Goal: Task Accomplishment & Management: Use online tool/utility

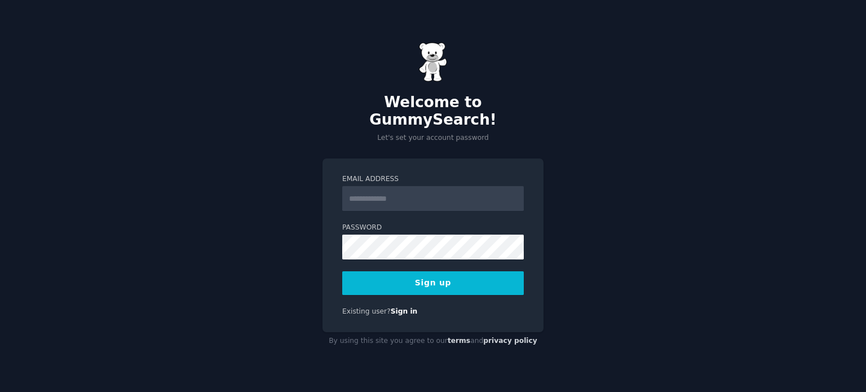
click at [372, 187] on input "Email Address" at bounding box center [433, 198] width 182 height 25
type input "**********"
click at [299, 232] on div "**********" at bounding box center [433, 196] width 866 height 392
click at [374, 272] on button "Sign up" at bounding box center [433, 283] width 182 height 24
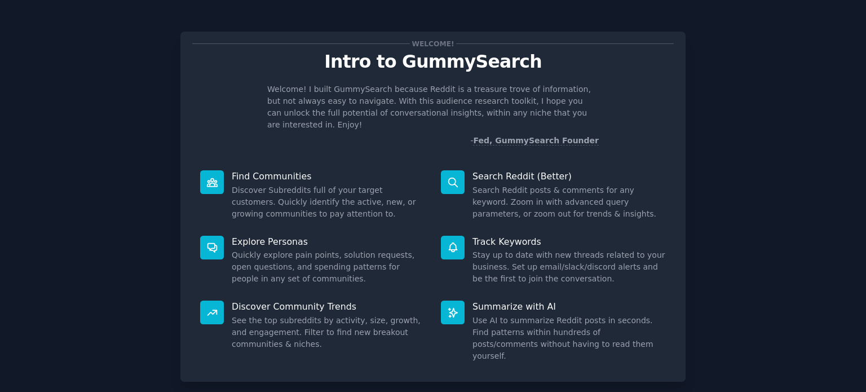
scroll to position [49, 0]
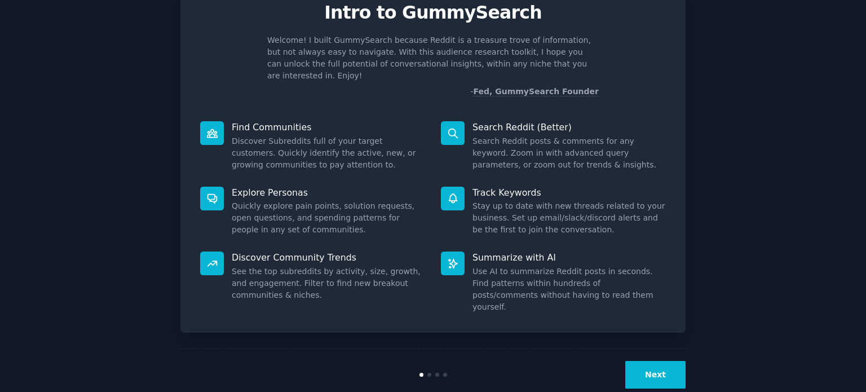
click at [648, 349] on div "Next" at bounding box center [433, 375] width 505 height 52
click at [648, 361] on button "Next" at bounding box center [656, 375] width 60 height 28
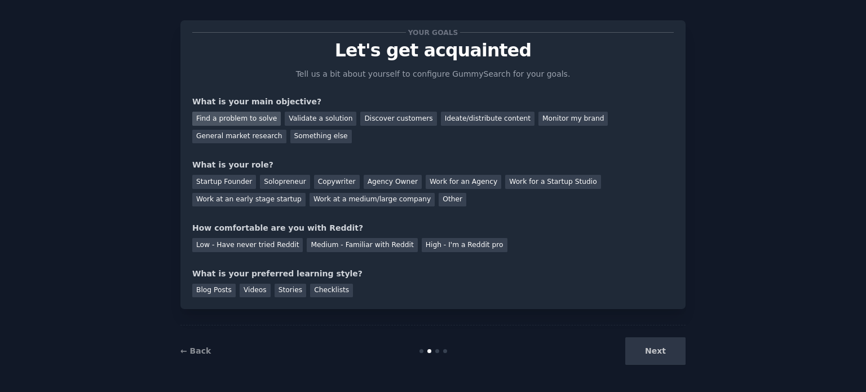
click at [254, 123] on div "Find a problem to solve" at bounding box center [236, 119] width 89 height 14
click at [377, 117] on div "Discover customers" at bounding box center [398, 119] width 76 height 14
click at [295, 138] on div "Find a problem to solve Validate a solution Discover customers Ideate/distribut…" at bounding box center [433, 126] width 482 height 36
click at [287, 130] on div "General market research" at bounding box center [239, 137] width 94 height 14
click at [217, 179] on div "Startup Founder" at bounding box center [224, 182] width 64 height 14
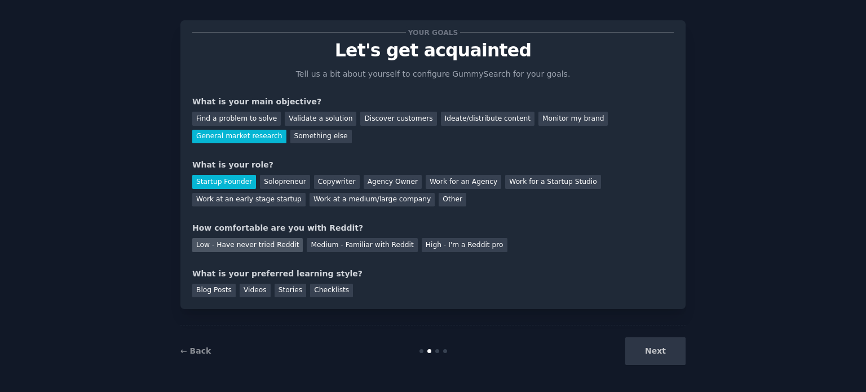
click at [251, 243] on div "Low - Have never tried Reddit" at bounding box center [247, 245] width 111 height 14
click at [252, 291] on div "Videos" at bounding box center [255, 291] width 31 height 14
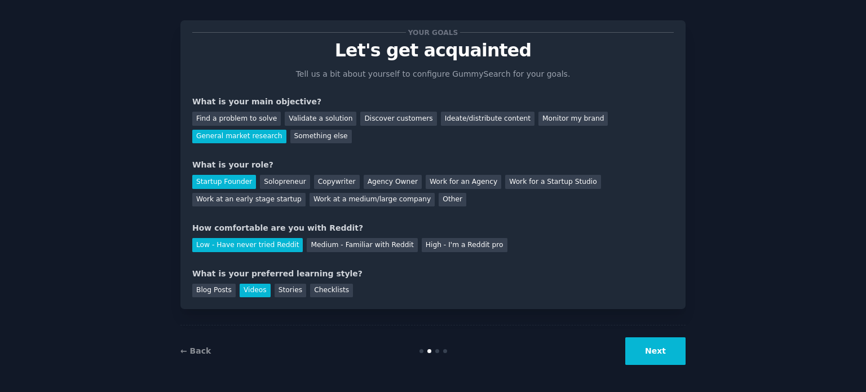
click at [657, 350] on button "Next" at bounding box center [656, 351] width 60 height 28
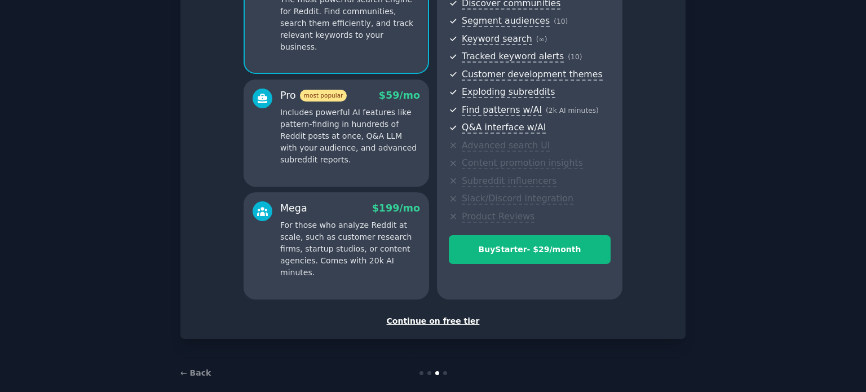
scroll to position [148, 0]
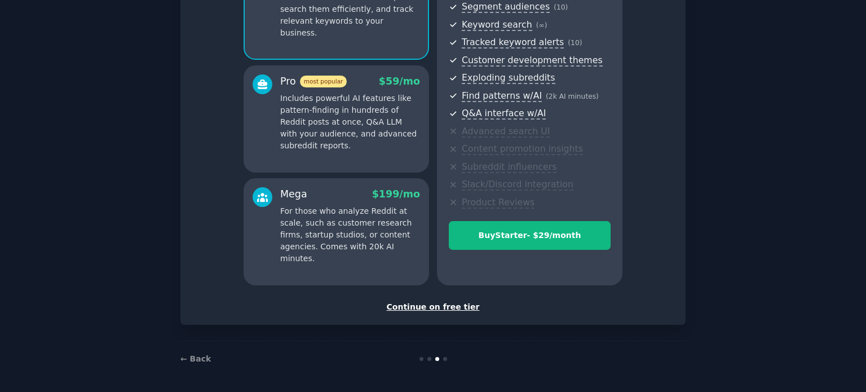
click at [445, 309] on div "Continue on free tier" at bounding box center [433, 307] width 482 height 12
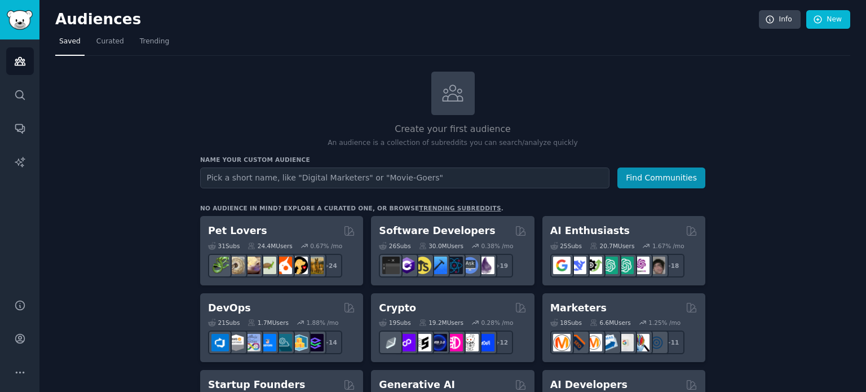
click at [454, 182] on input "text" at bounding box center [405, 178] width 410 height 21
type input "Finance"
click at [618, 168] on button "Find Communities" at bounding box center [662, 178] width 88 height 21
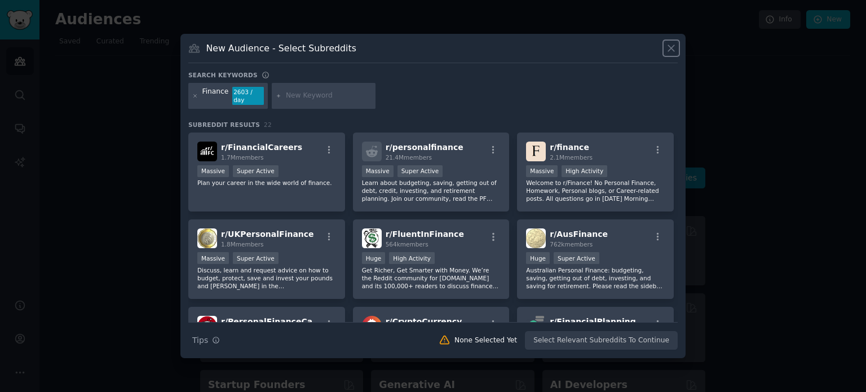
click at [671, 54] on icon at bounding box center [672, 48] width 12 height 12
